Goal: Information Seeking & Learning: Learn about a topic

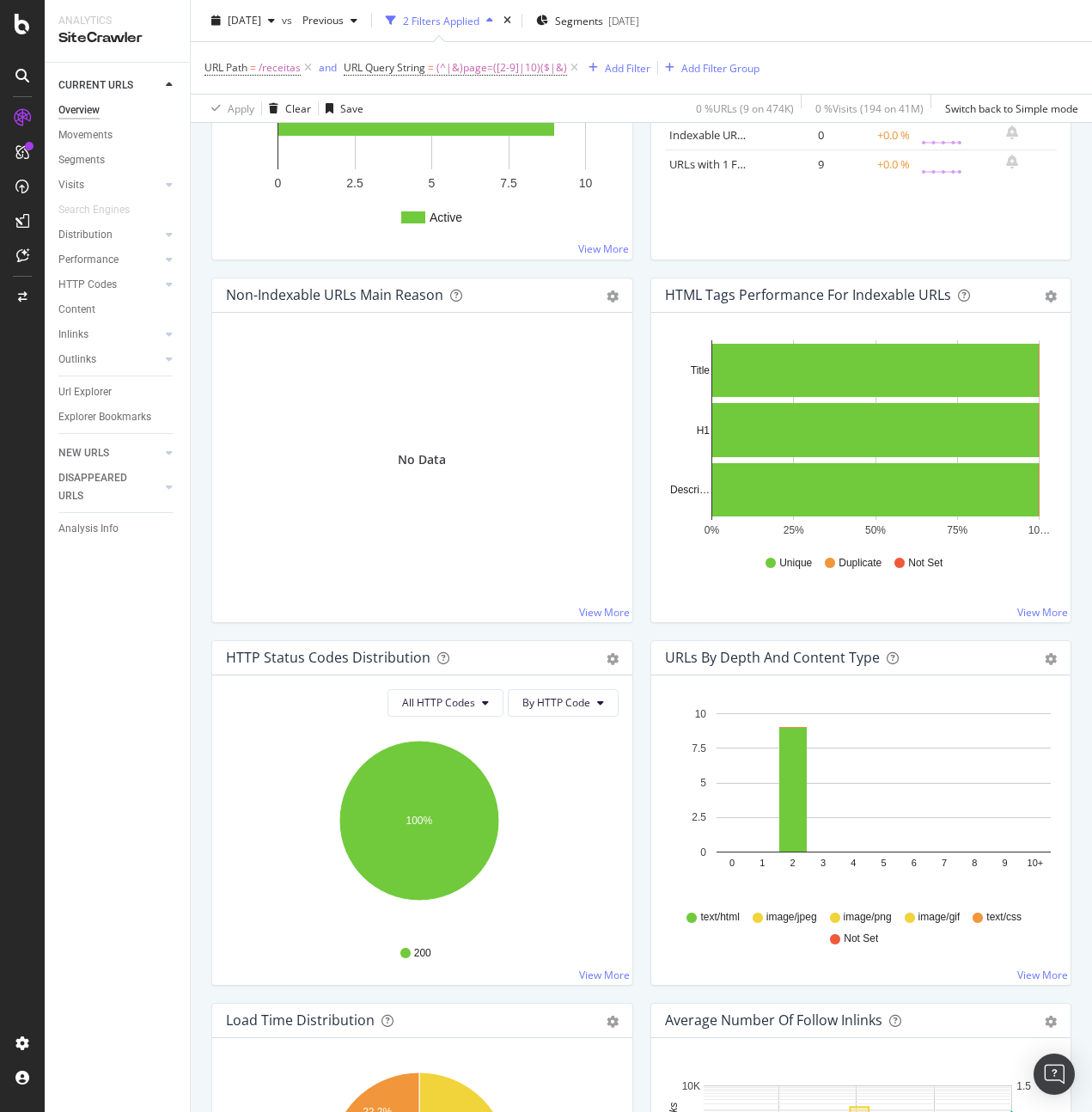
scroll to position [38, 0]
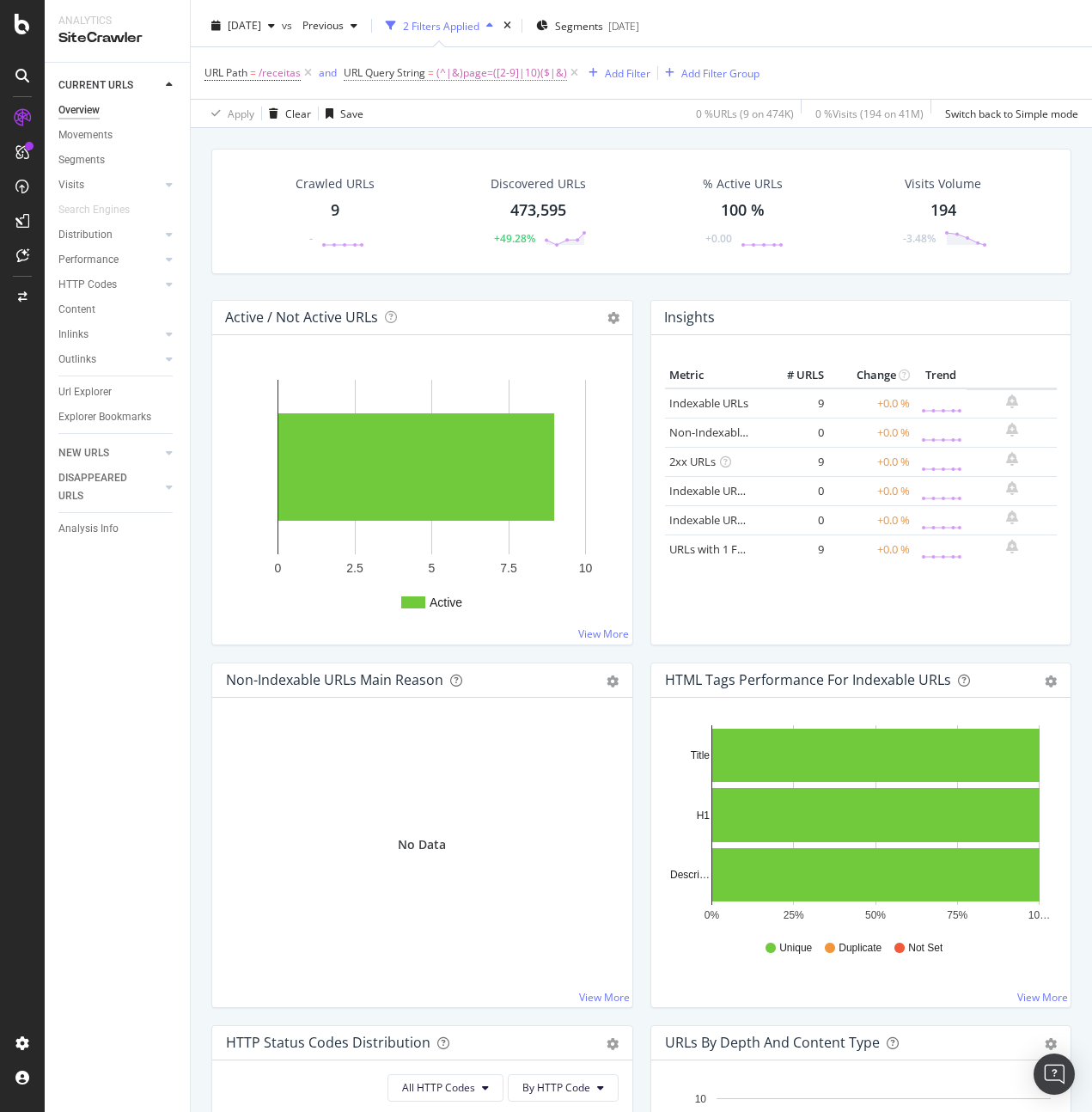
click at [502, 67] on span "(^|&)page=([2-9]|10)($|&)" at bounding box center [502, 72] width 131 height 24
click at [431, 152] on input "(^|&)page=([2-9]|10)($|&)" at bounding box center [442, 144] width 163 height 28
paste input "1-9][1-9]|[1-9][0-9]|10"
type input "(^|&)page=([1-9][1-9]|[1-9][0-9]|100)($|&)"
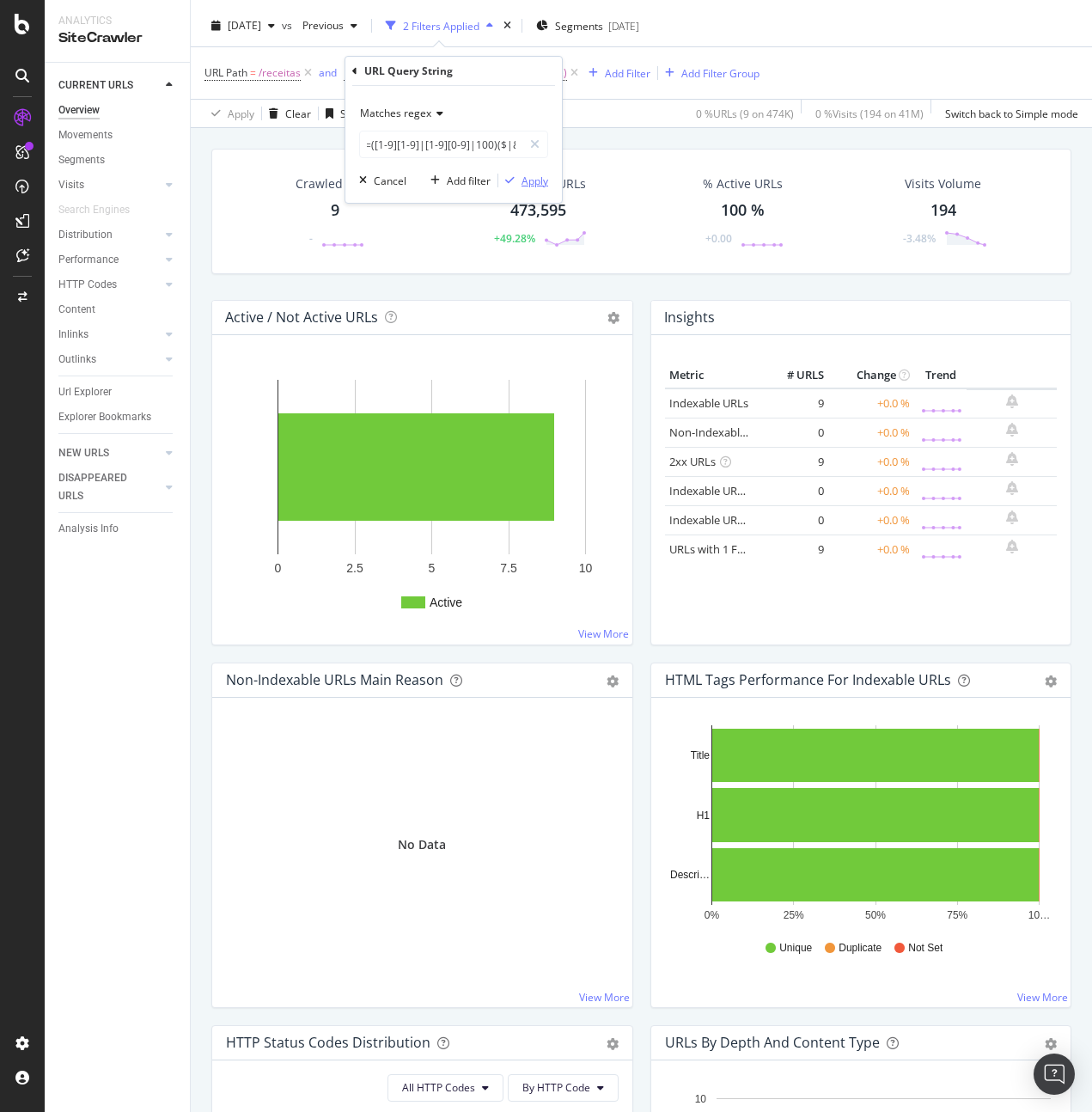
click at [532, 186] on div "Apply" at bounding box center [535, 181] width 27 height 14
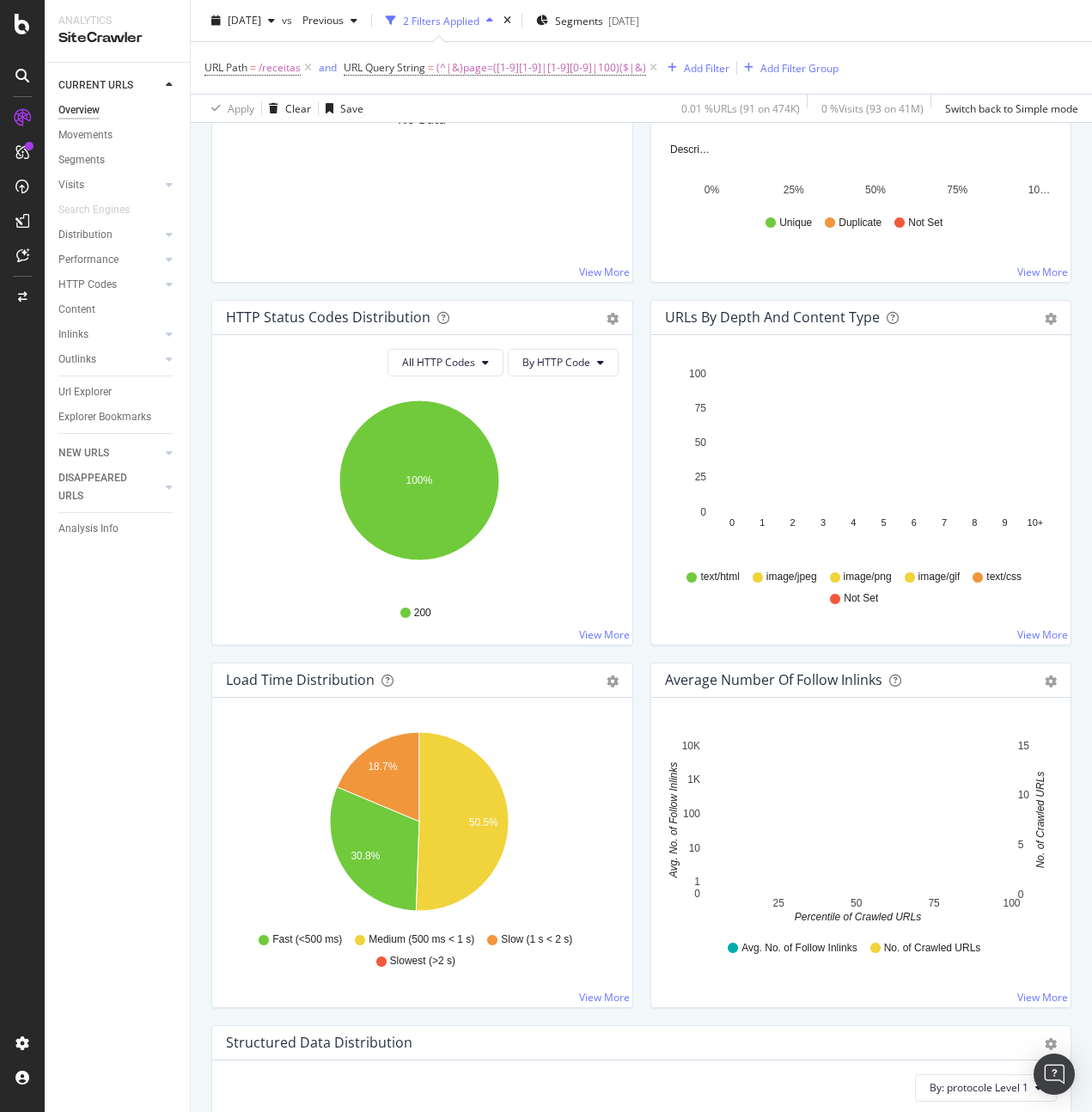
scroll to position [753, 0]
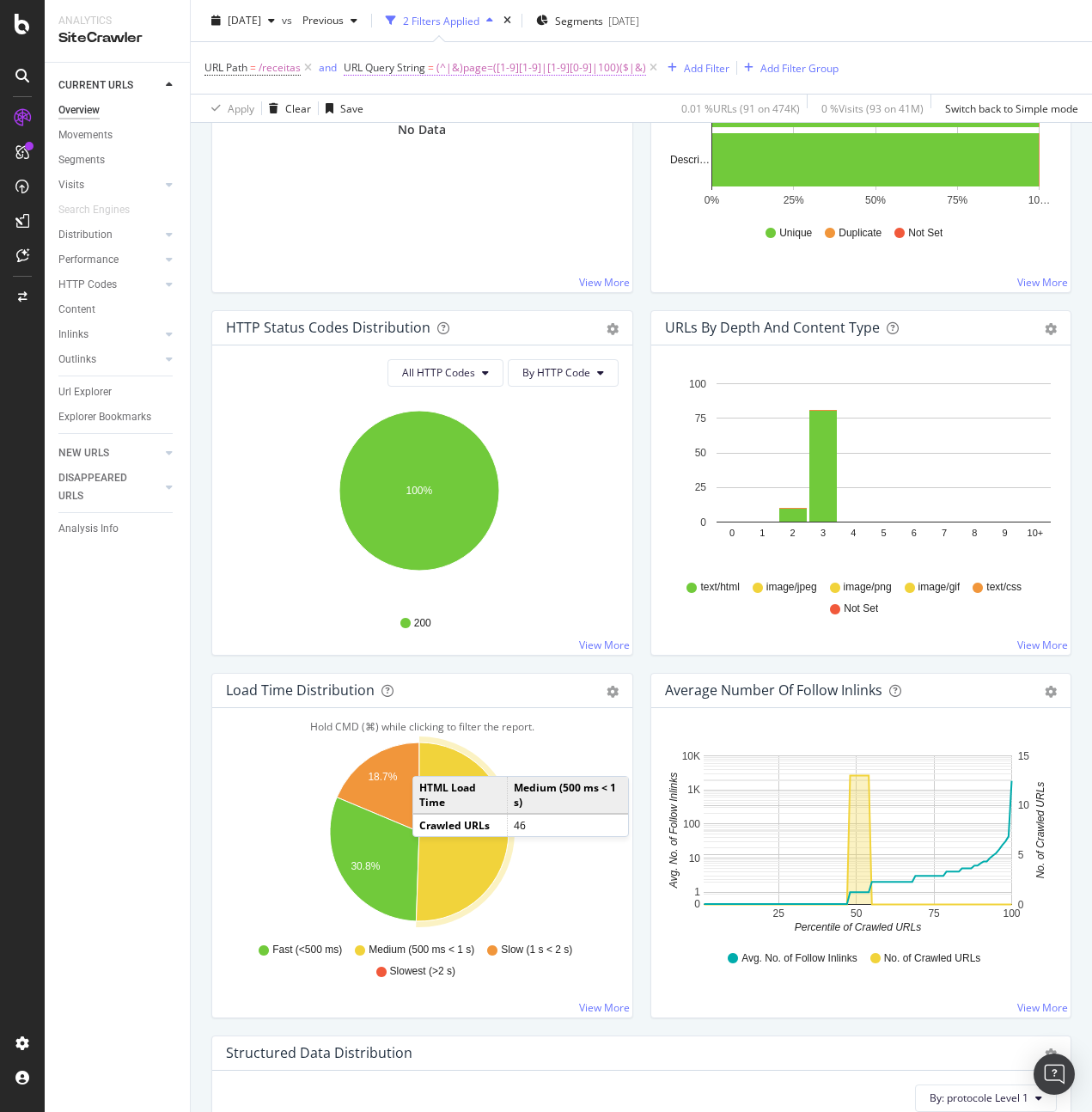
click at [583, 58] on span "(^|&)page=([1-9][1-9]|[1-9][0-9]|100)($|&)" at bounding box center [541, 67] width 209 height 24
click at [427, 134] on input "(^|&)page=([1-9][1-9]|[1-9][0-9]|100)($|&)" at bounding box center [442, 139] width 163 height 28
paste input "5][0-9]{2}|6"
type input "(^|&)page=([1-5][0-9]{2}|600)($|&)"
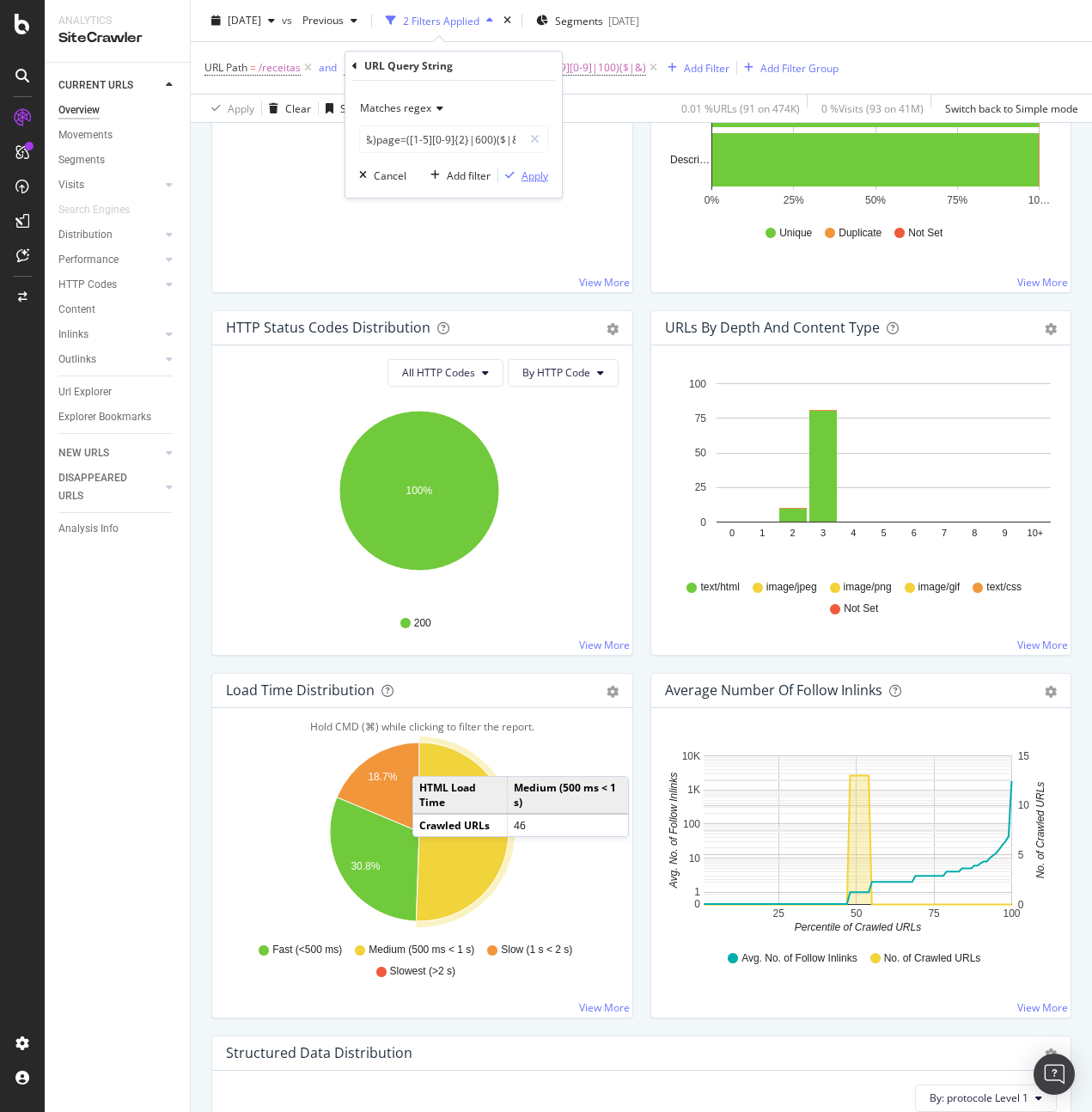
click at [530, 176] on div "Apply" at bounding box center [535, 175] width 27 height 14
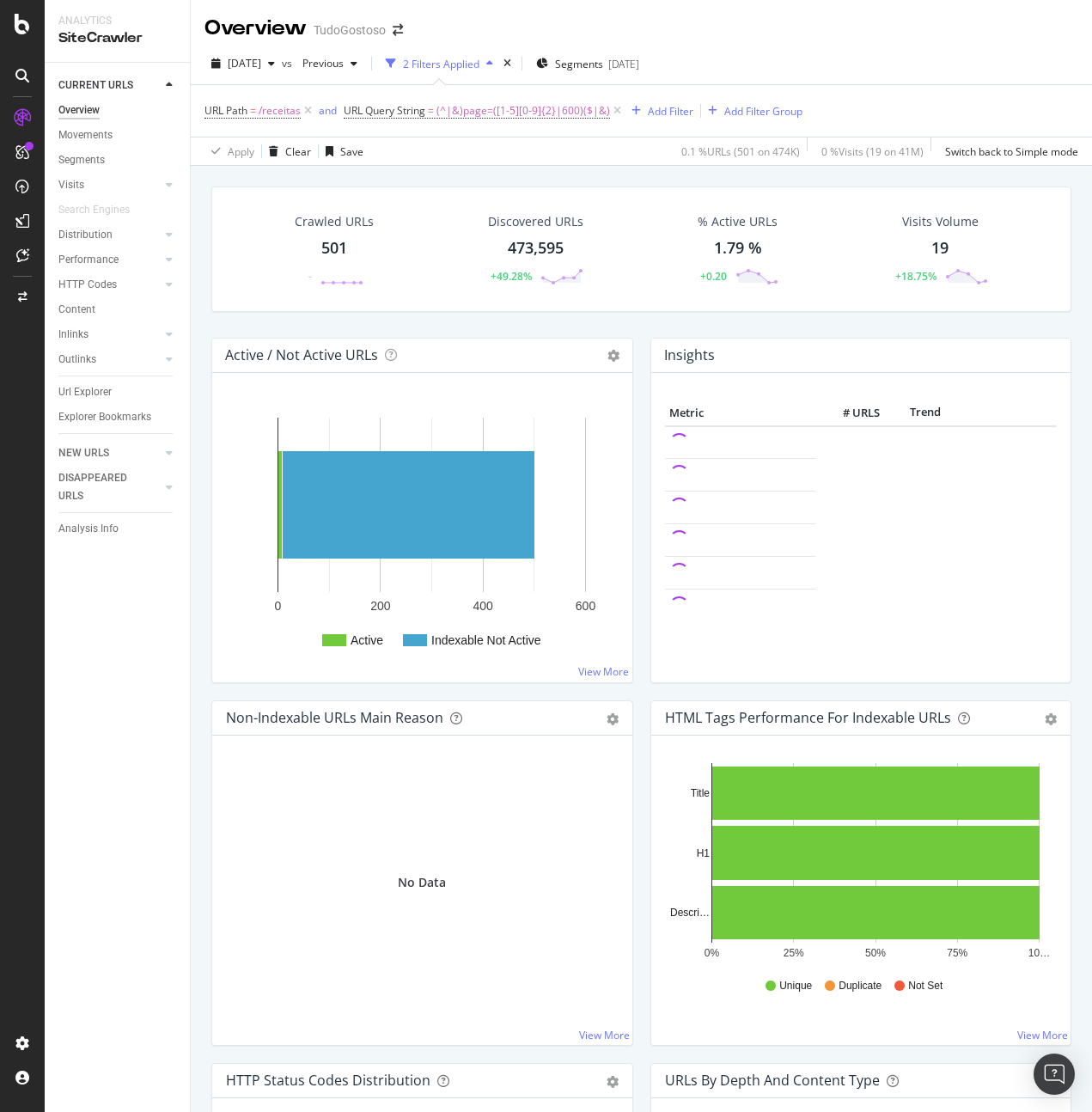
click at [642, 690] on div "Insights Metric # URLS Trend" at bounding box center [861, 519] width 439 height 362
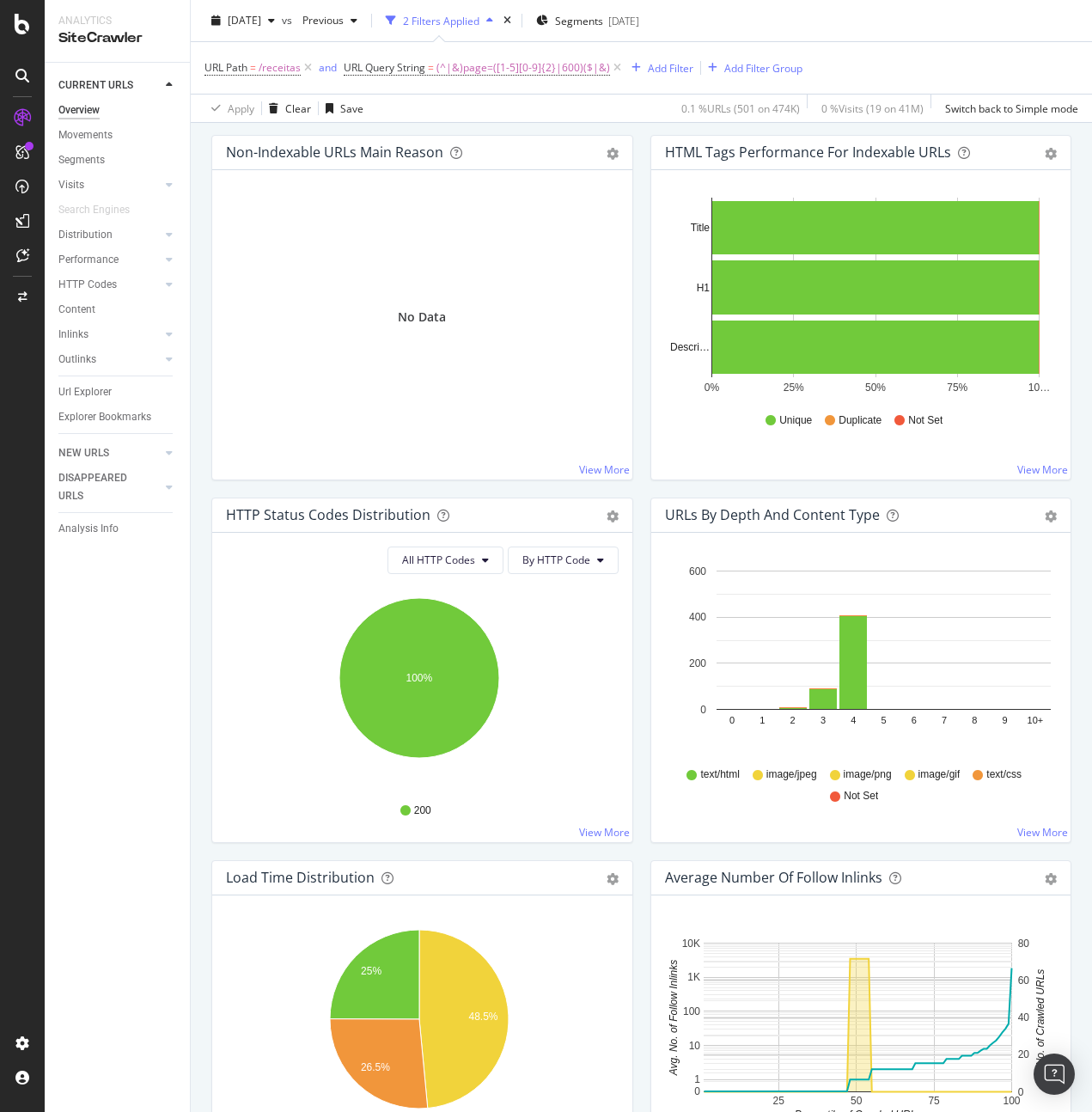
scroll to position [887, 0]
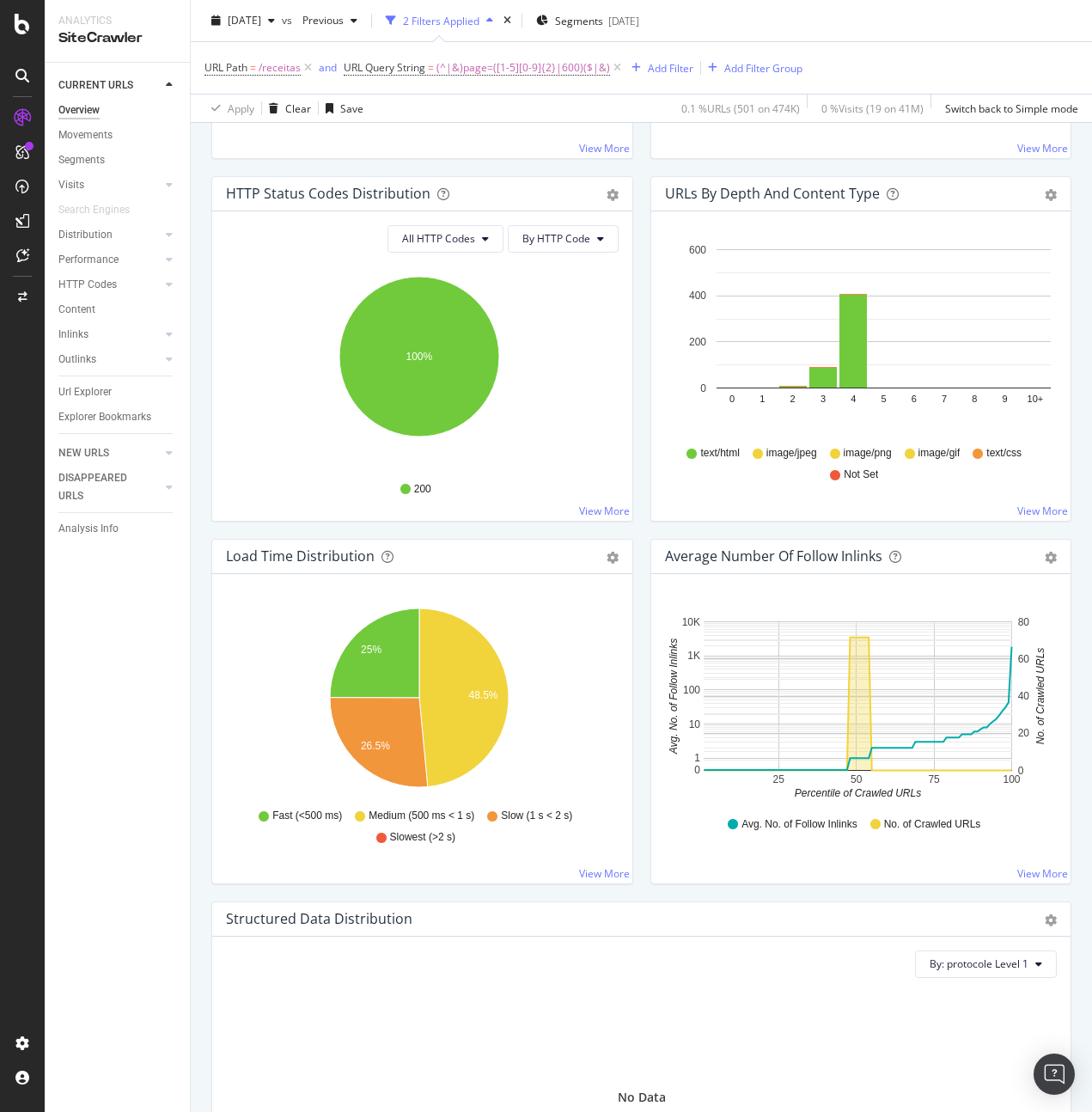
click at [642, 690] on div "Average Number of Follow Inlinks Chart (by Value) Table Export as CSV Add to Cu…" at bounding box center [861, 719] width 439 height 362
click at [479, 75] on span "(^|&)page=([1-5][0-9]{2}|600)($|&)" at bounding box center [523, 67] width 174 height 24
click at [484, 68] on div "URL Query String" at bounding box center [453, 66] width 203 height 30
click at [474, 149] on input "(^|&)page=([1-5][0-9]{2}|600)($|&)" at bounding box center [442, 139] width 163 height 28
paste input "6-9][0-9]{2}|[1-9][0-9]{3,}"
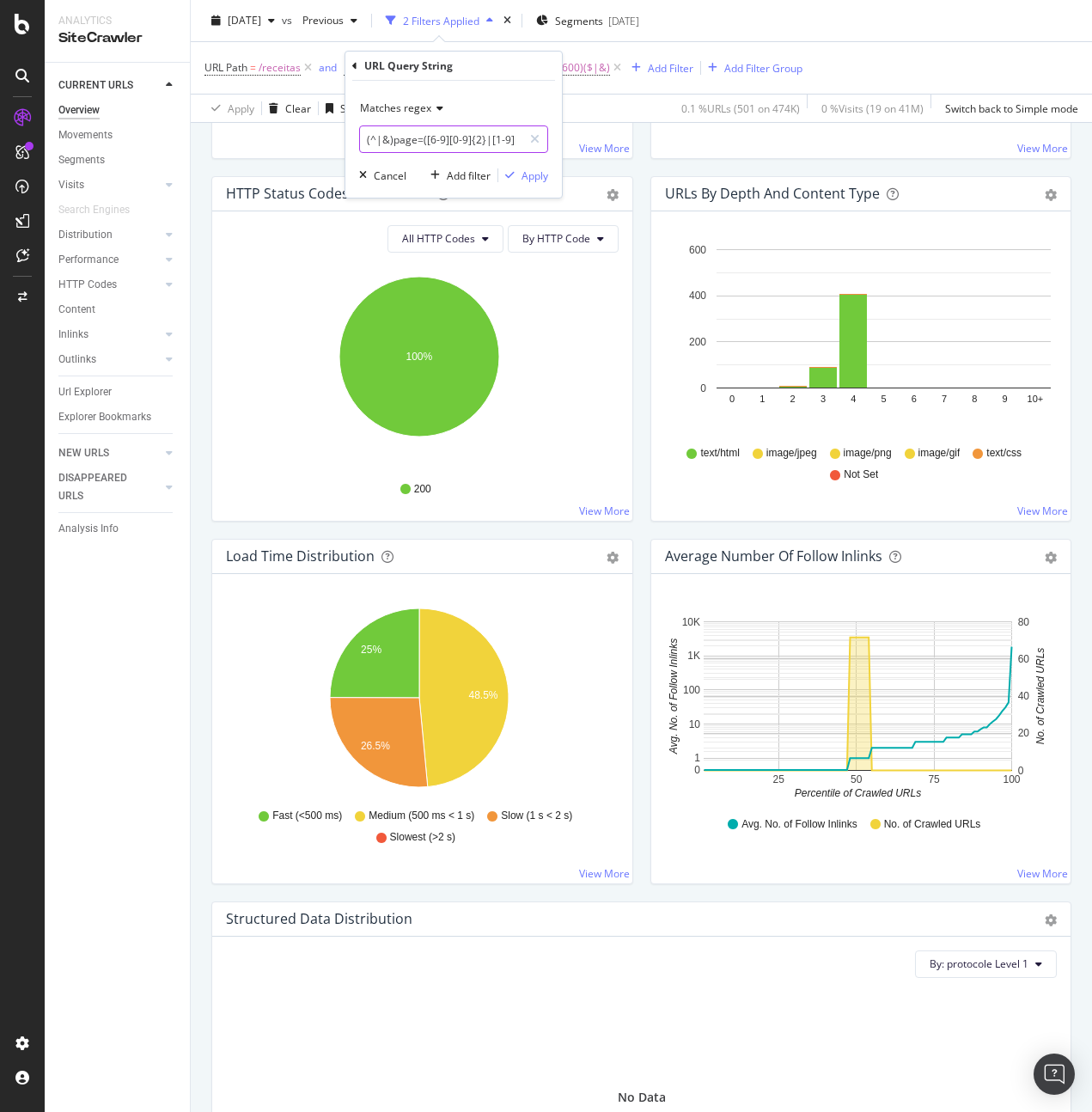
scroll to position [0, 59]
type input "(^|&)page=([6-9][0-9]{2}|[1-9][0-9]{3,})($|&)"
click at [535, 173] on div "Apply" at bounding box center [535, 175] width 27 height 14
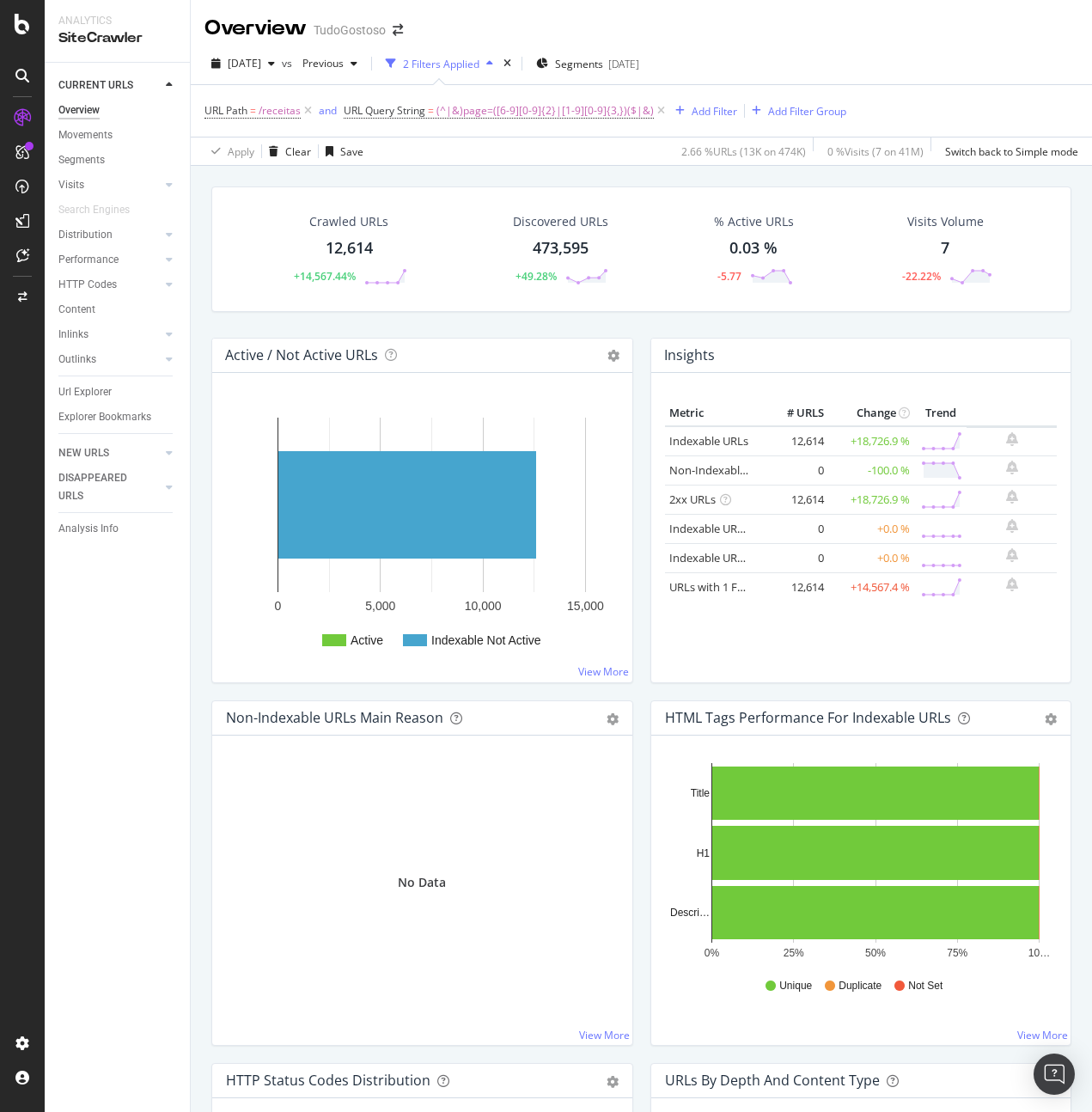
click at [88, 114] on div "Overview" at bounding box center [79, 110] width 41 height 18
click at [80, 997] on div "Crawl Manager" at bounding box center [157, 994] width 206 height 13
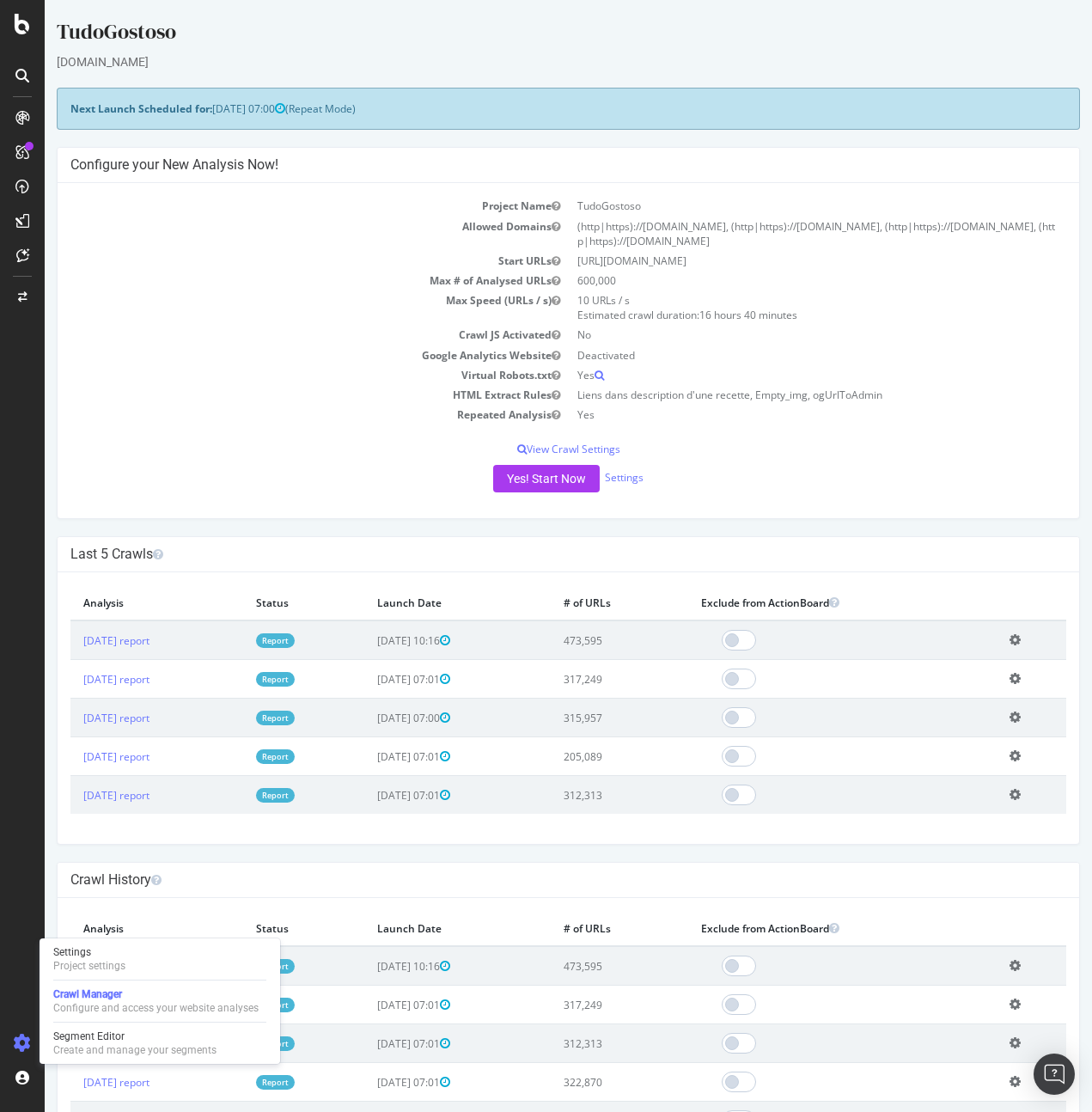
click at [560, 551] on h4 "Last 5 Crawls" at bounding box center [568, 554] width 995 height 17
click at [436, 532] on div "TudoGostoso [DOMAIN_NAME] × × Next Launch Scheduled for: [DATE] 07:00 (Repeat M…" at bounding box center [568, 922] width 1047 height 1811
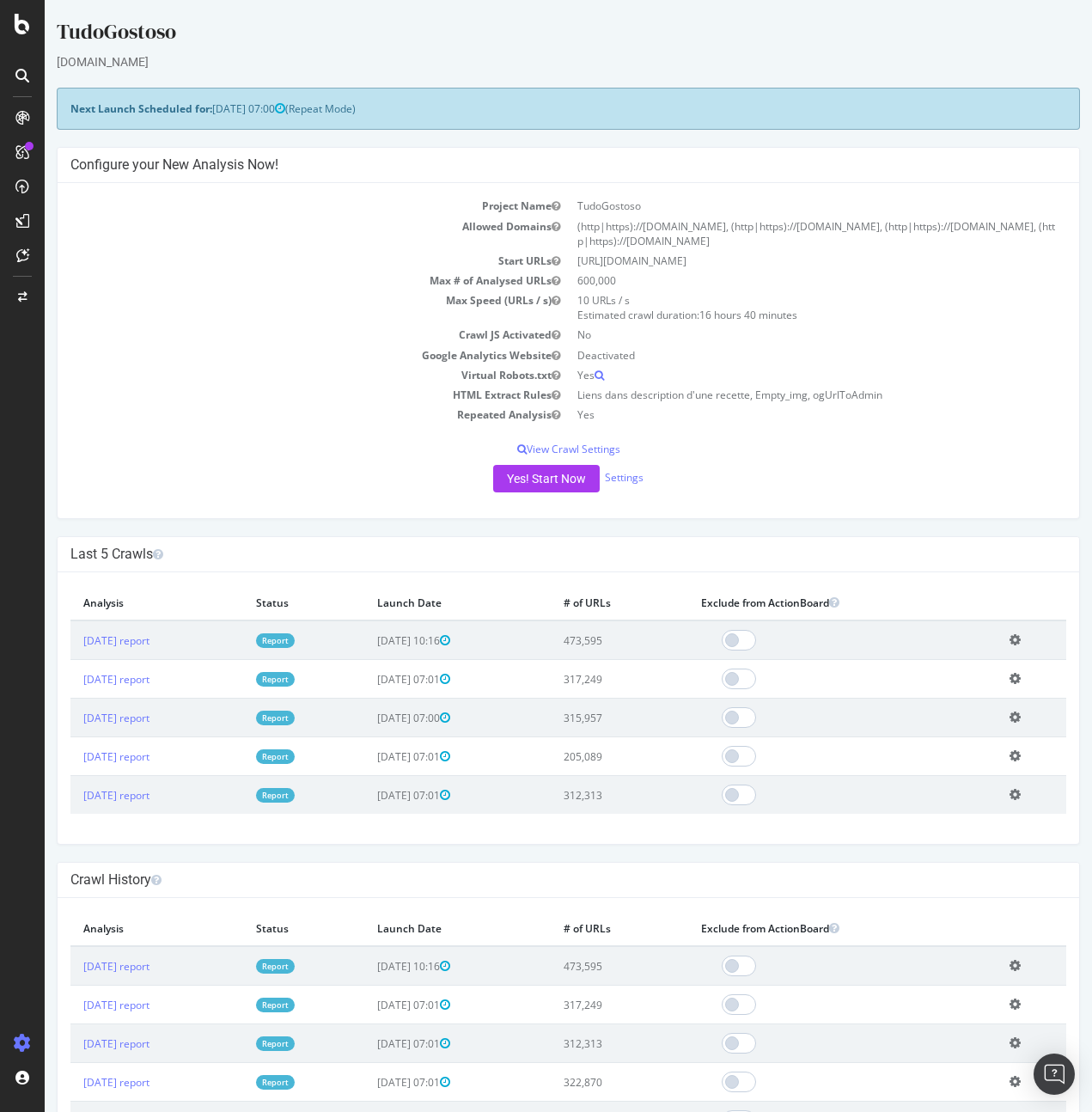
click at [500, 854] on div "TudoGostoso [DOMAIN_NAME] × × Next Launch Scheduled for: [DATE] 07:00 (Repeat M…" at bounding box center [568, 922] width 1047 height 1811
click at [149, 675] on link "[DATE] report" at bounding box center [116, 679] width 66 height 14
